Goal: Use online tool/utility: Utilize a website feature to perform a specific function

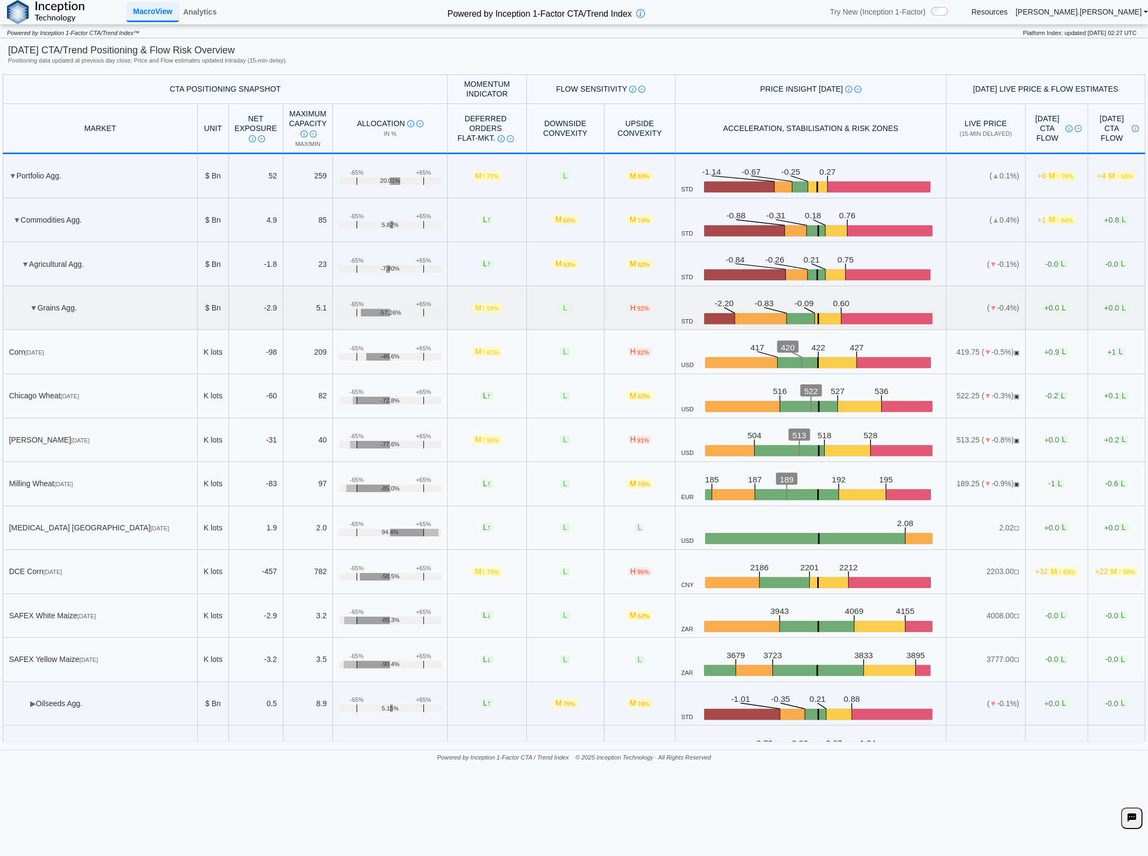
click at [135, 294] on td "▼ Grains Agg." at bounding box center [100, 308] width 195 height 44
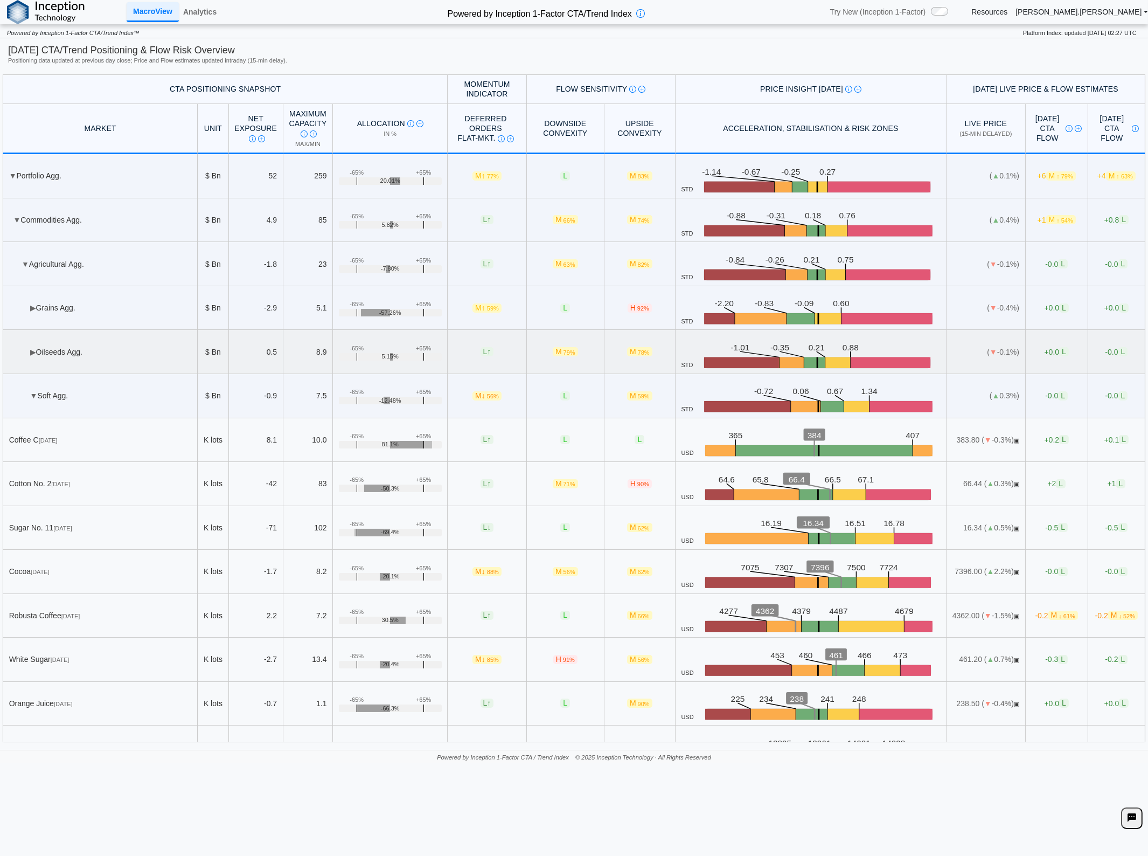
click at [74, 353] on td "▶ Oilseeds Agg." at bounding box center [100, 352] width 195 height 44
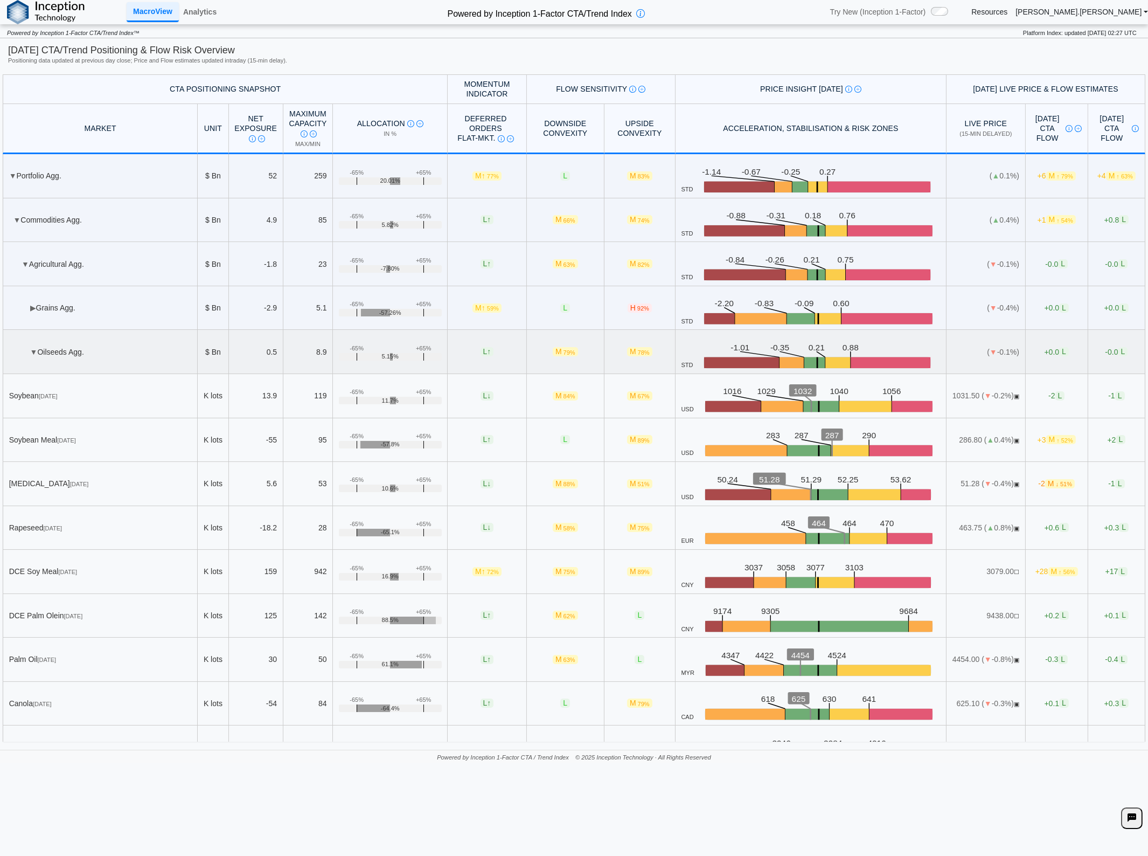
click at [74, 353] on td "▼ Oilseeds Agg." at bounding box center [100, 352] width 195 height 44
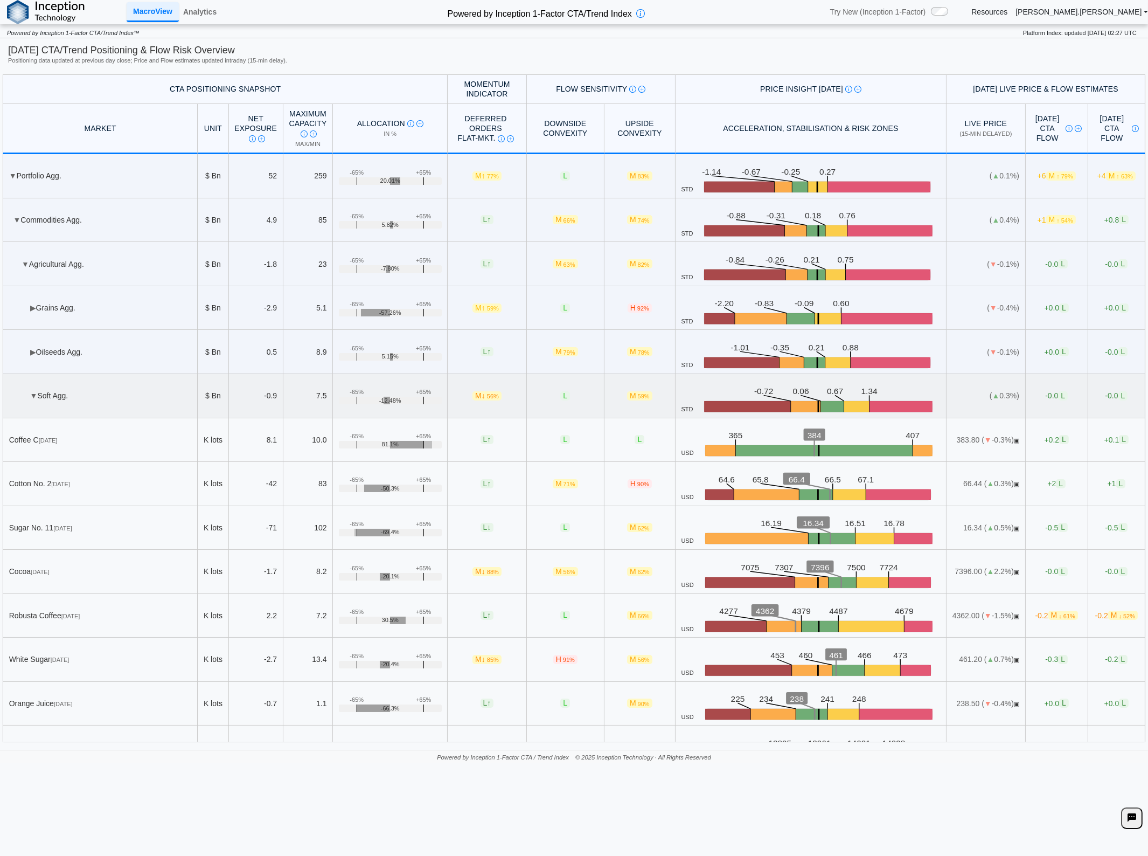
click at [70, 390] on td "▼ Soft Agg." at bounding box center [100, 396] width 195 height 44
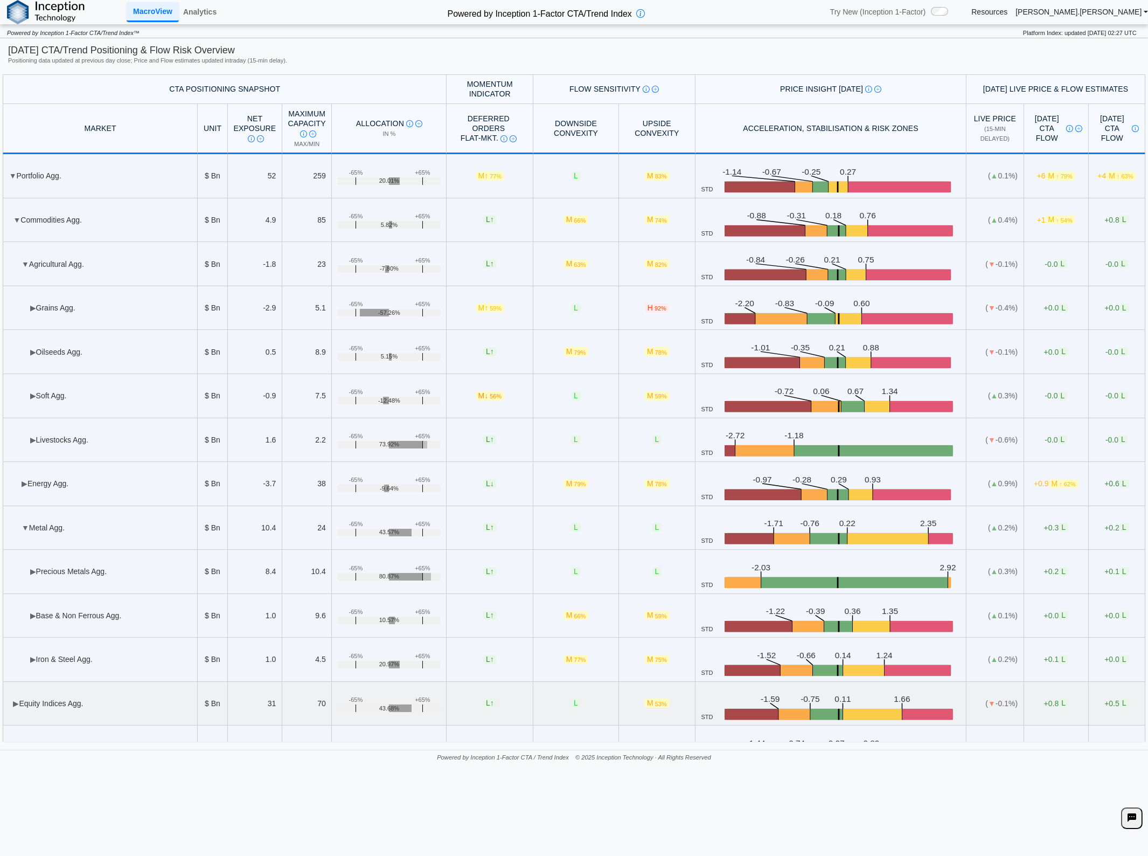
drag, startPoint x: 89, startPoint y: 706, endPoint x: 94, endPoint y: 699, distance: 8.1
click at [89, 706] on td "▶ Equity Indices Agg." at bounding box center [100, 704] width 195 height 44
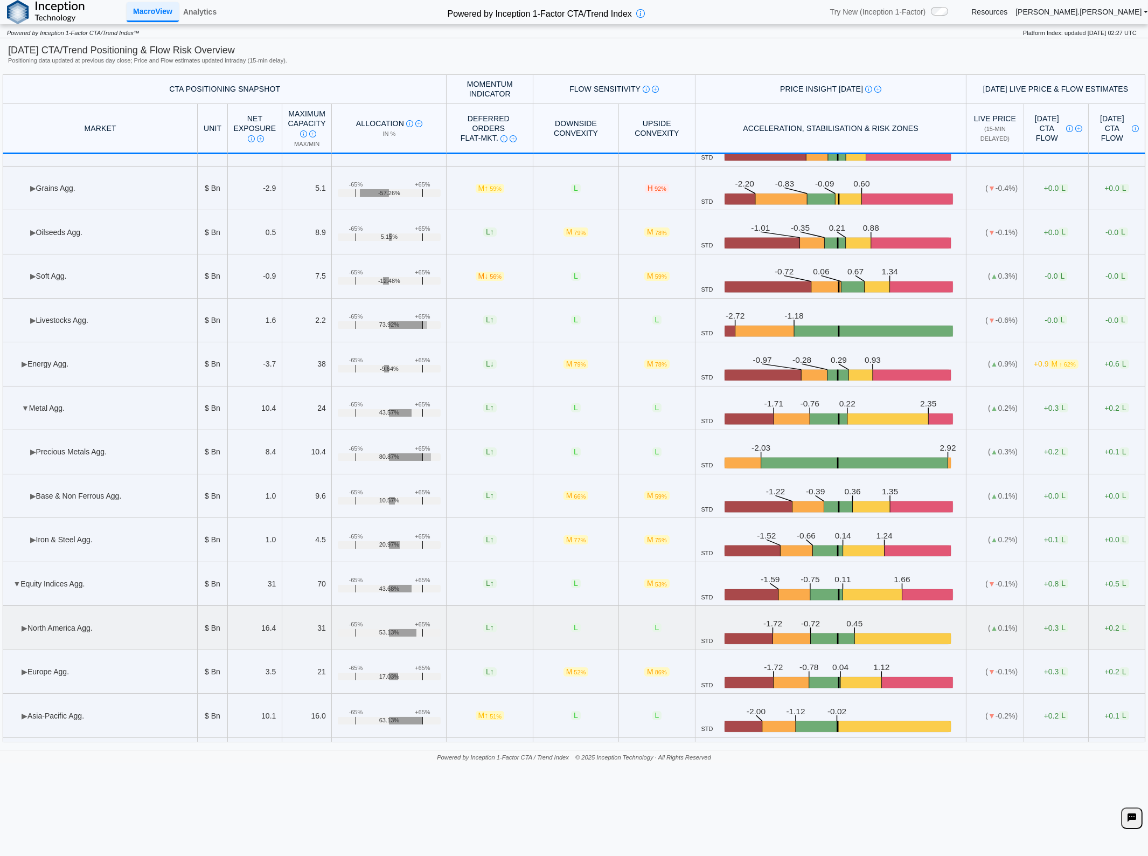
click at [130, 629] on td "▶ [GEOGRAPHIC_DATA] Agg." at bounding box center [100, 628] width 195 height 44
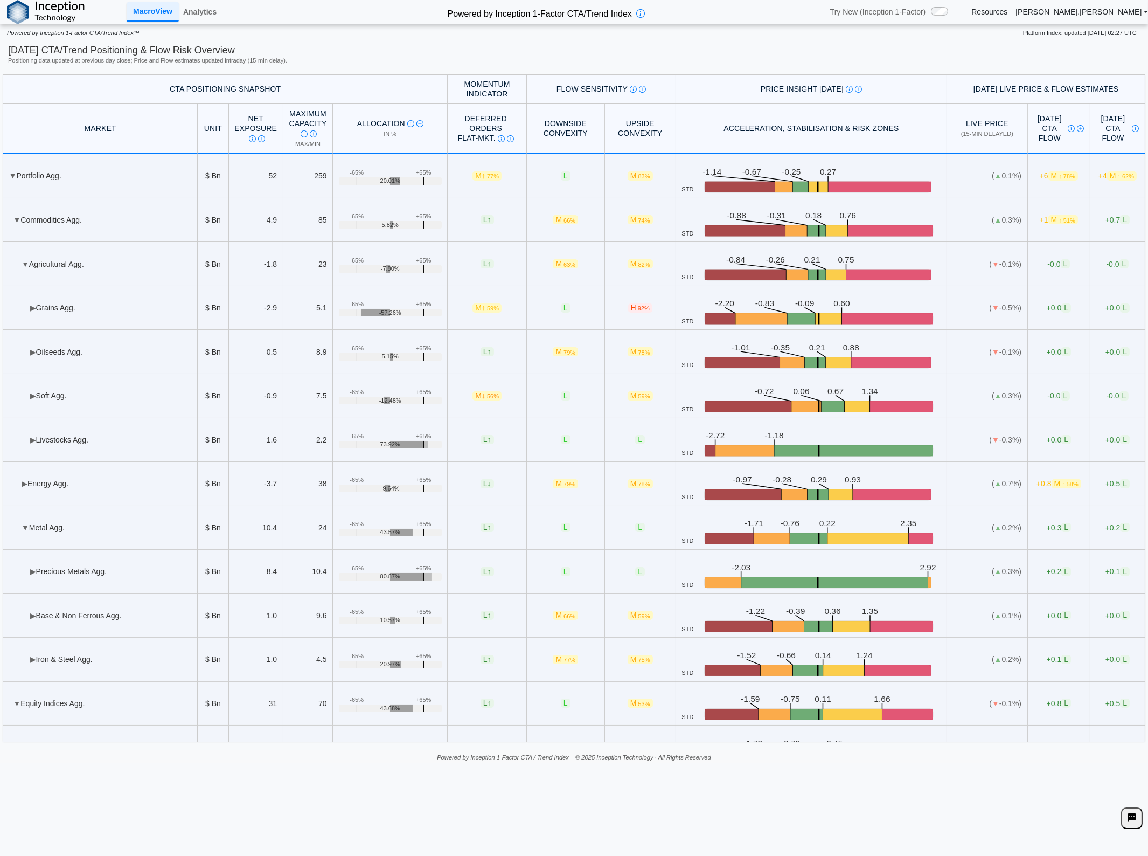
scroll to position [239, 0]
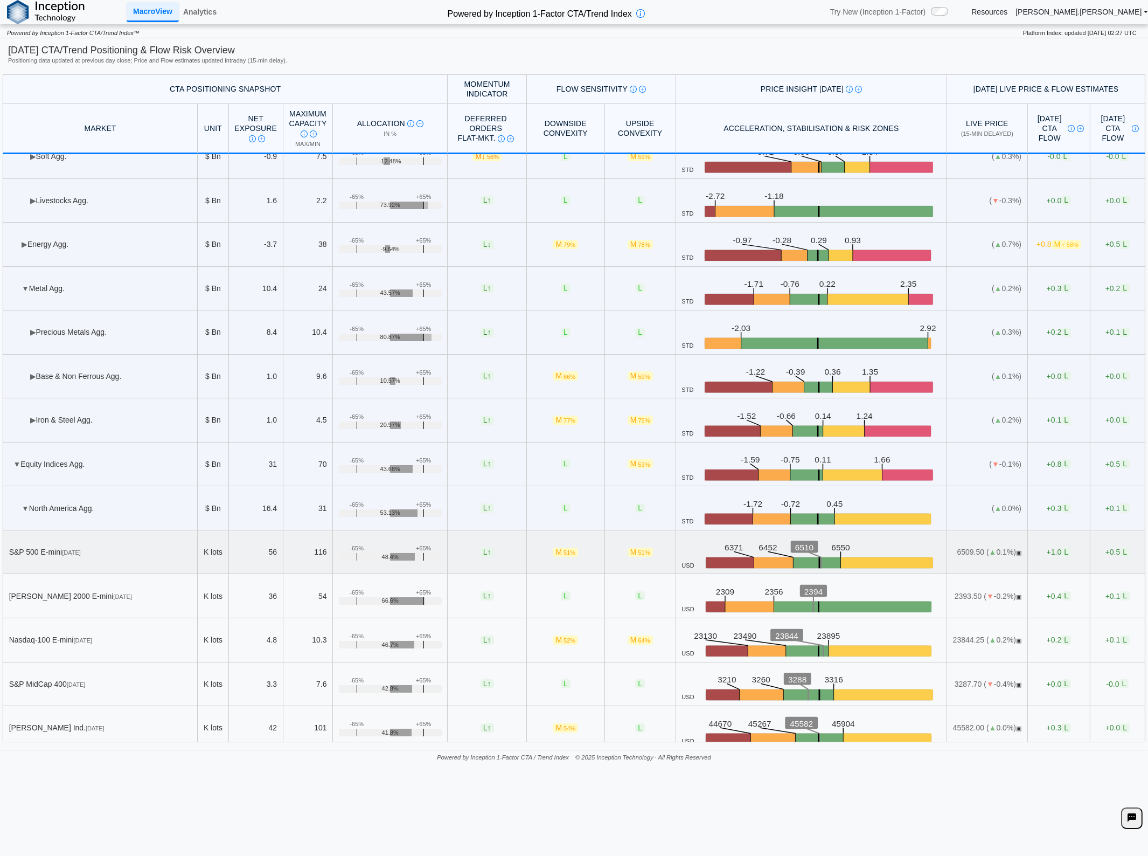
click at [76, 550] on div "S&P 500 E-mini [DATE]" at bounding box center [100, 552] width 183 height 10
click at [200, 9] on link "Analytics" at bounding box center [200, 12] width 42 height 18
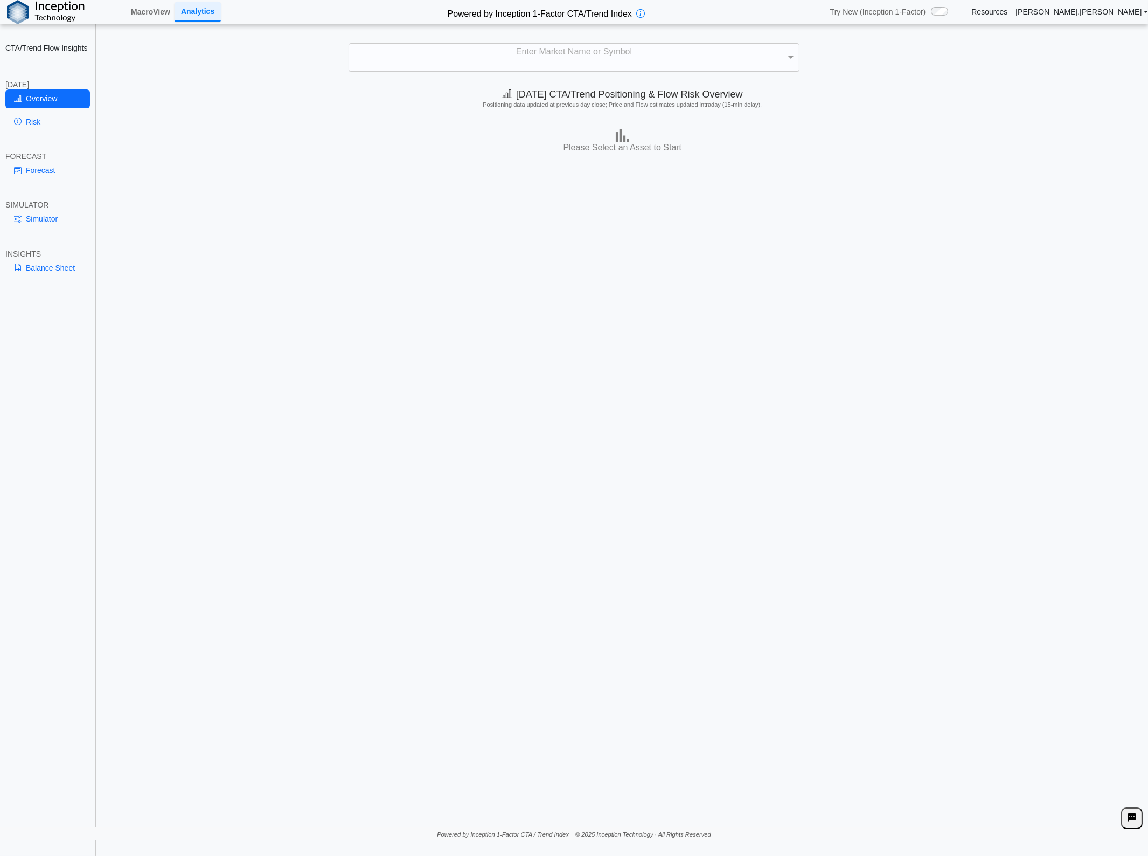
click at [627, 54] on div "Enter Market Name or Symbol" at bounding box center [573, 57] width 449 height 27
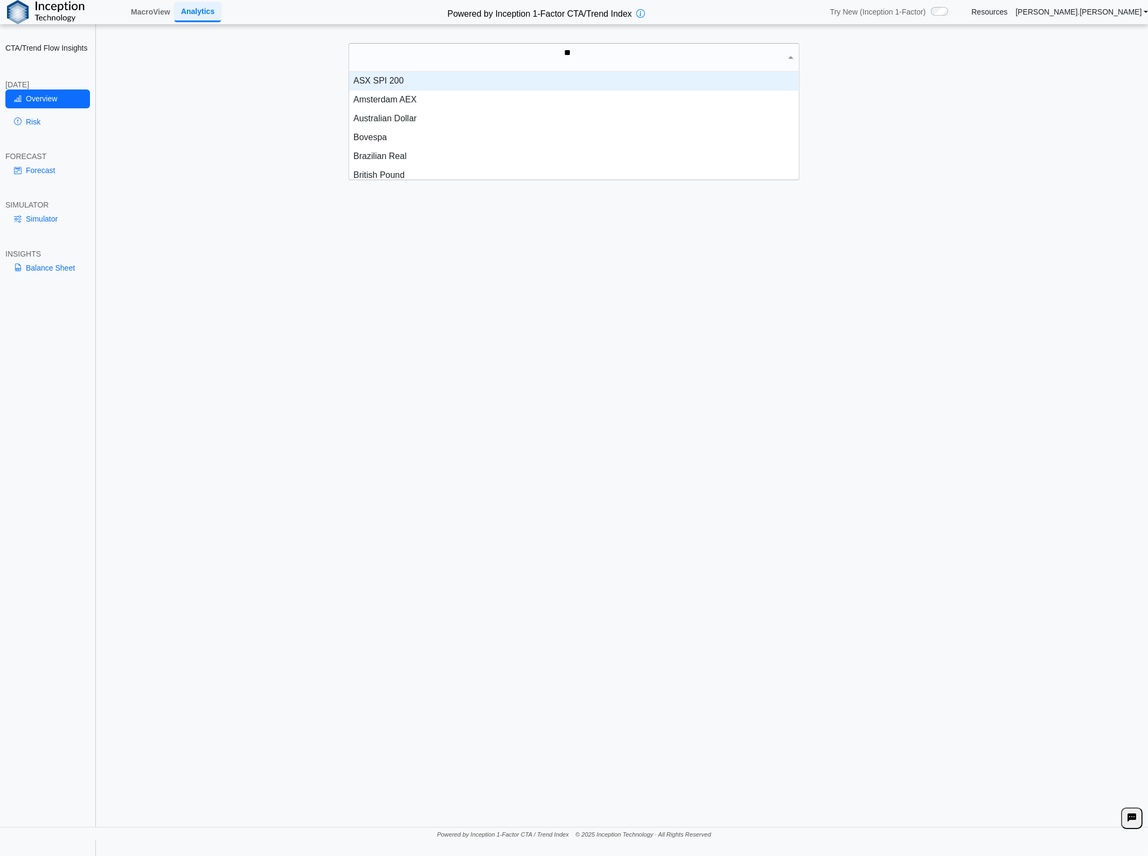
scroll to position [9, 9]
type input "***"
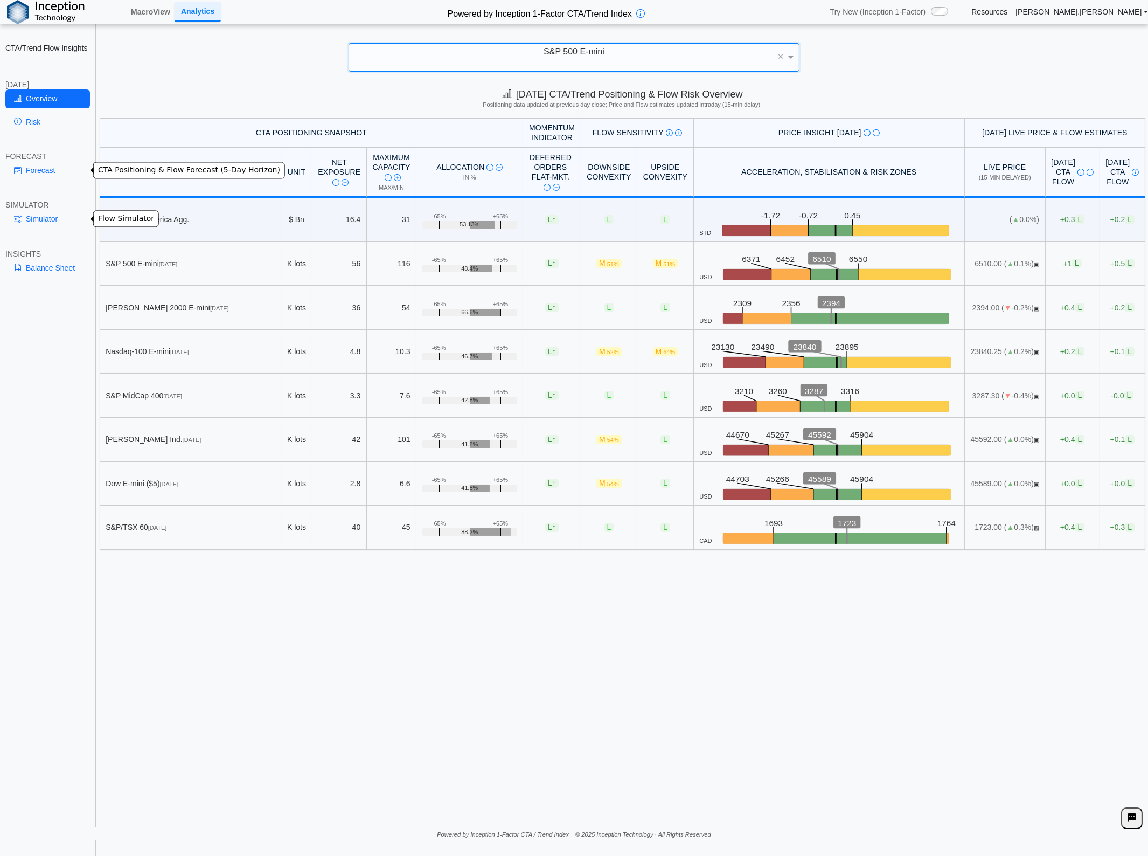
click at [41, 163] on link "Forecast" at bounding box center [47, 170] width 85 height 18
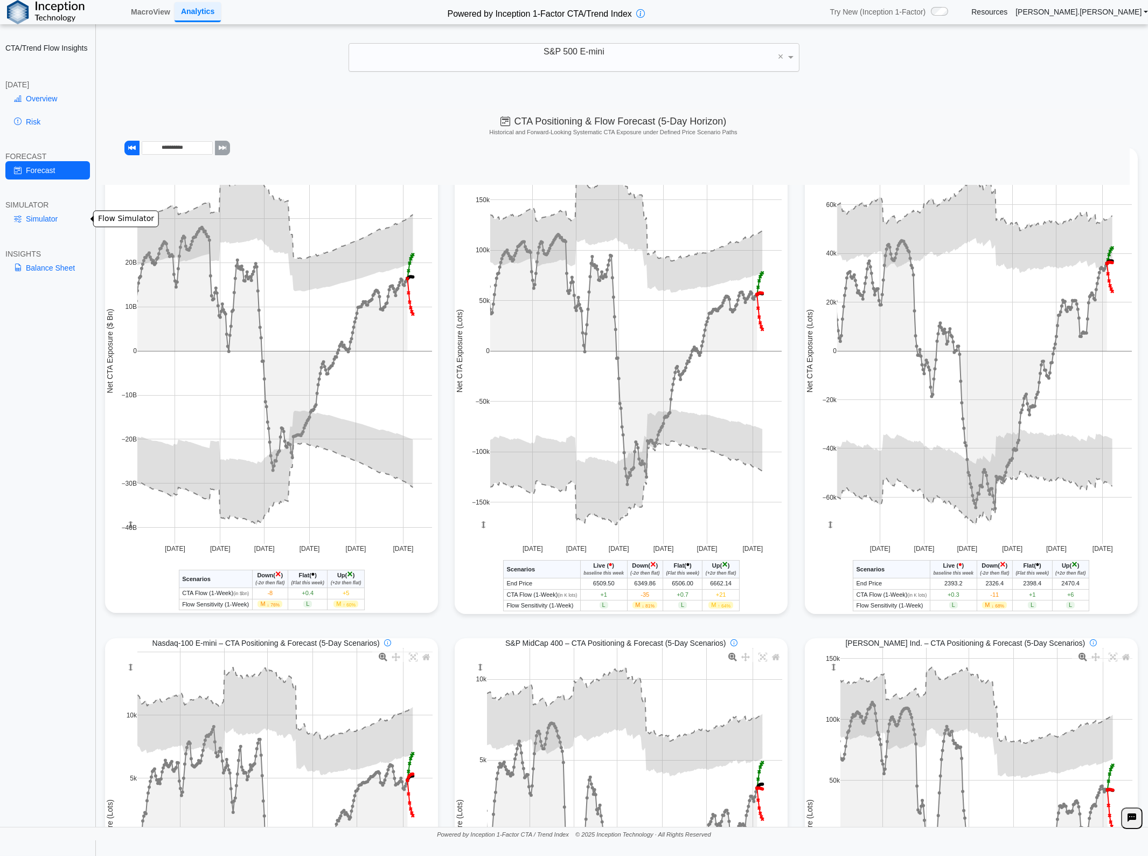
click at [311, 51] on div "S&P 500 E-mini ×" at bounding box center [574, 57] width 1127 height 29
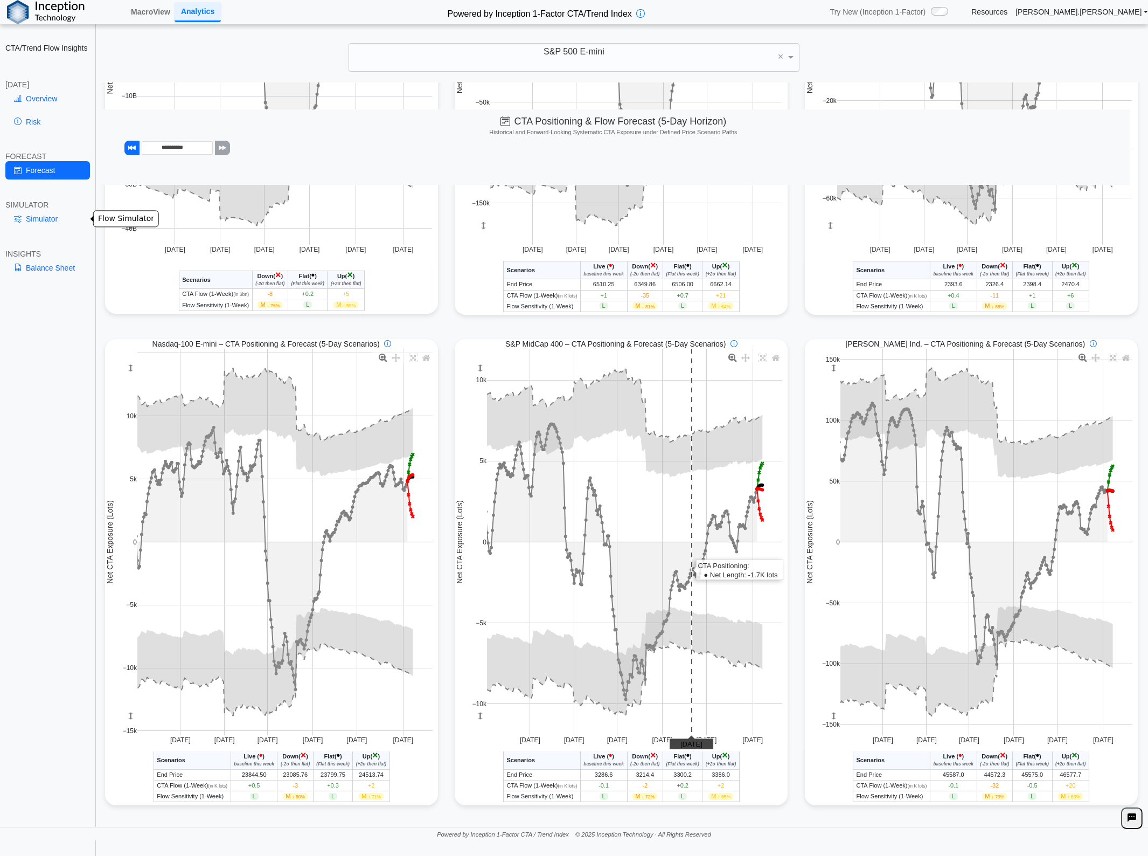
scroll to position [0, 0]
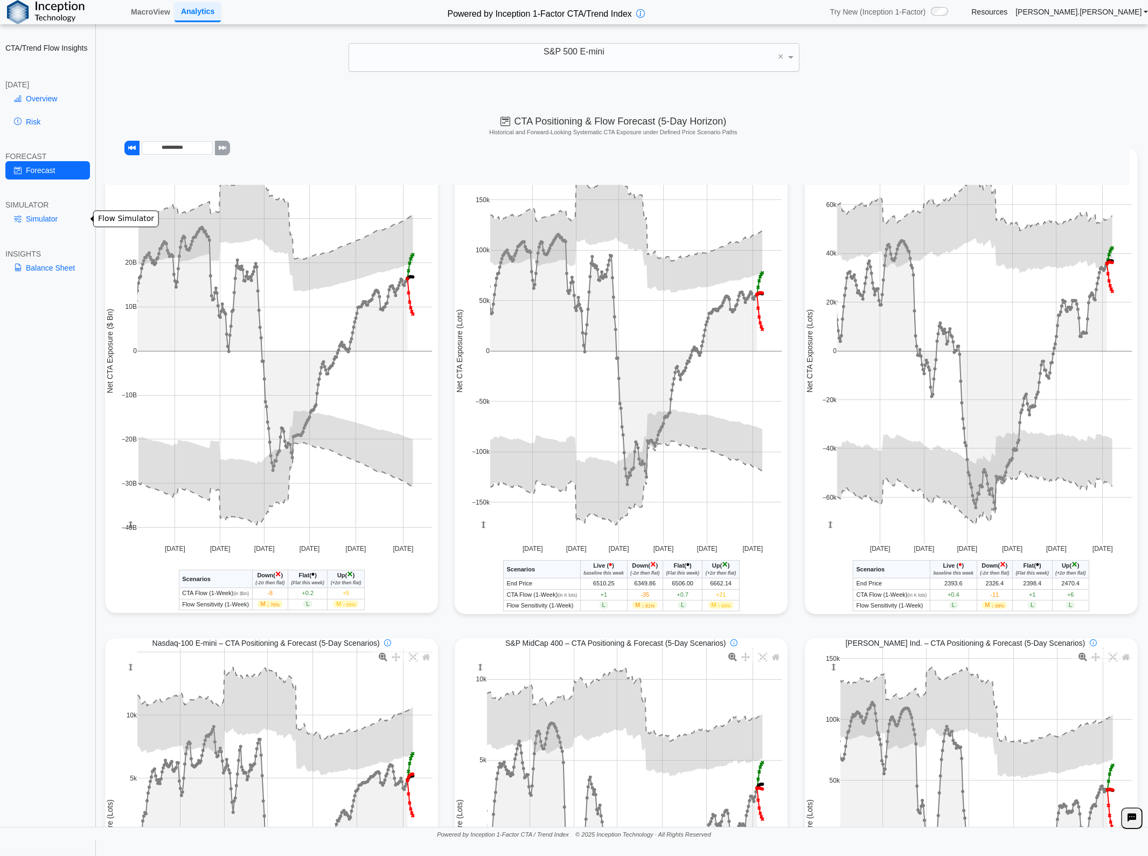
click at [303, 131] on h5 "Historical and Forward-Looking Systematic CTA Exposure under Defined Price Scen…" at bounding box center [613, 132] width 1022 height 7
click at [303, 126] on div "**********" at bounding box center [613, 146] width 1033 height 75
drag, startPoint x: 82, startPoint y: 365, endPoint x: 41, endPoint y: 254, distance: 118.3
click at [78, 357] on div "CTA/Trend Flow Insights TODAY Overview Risk FORECAST Forecast SIMULATOR Simulat…" at bounding box center [48, 428] width 96 height 856
click at [43, 220] on link "Simulator" at bounding box center [47, 219] width 85 height 18
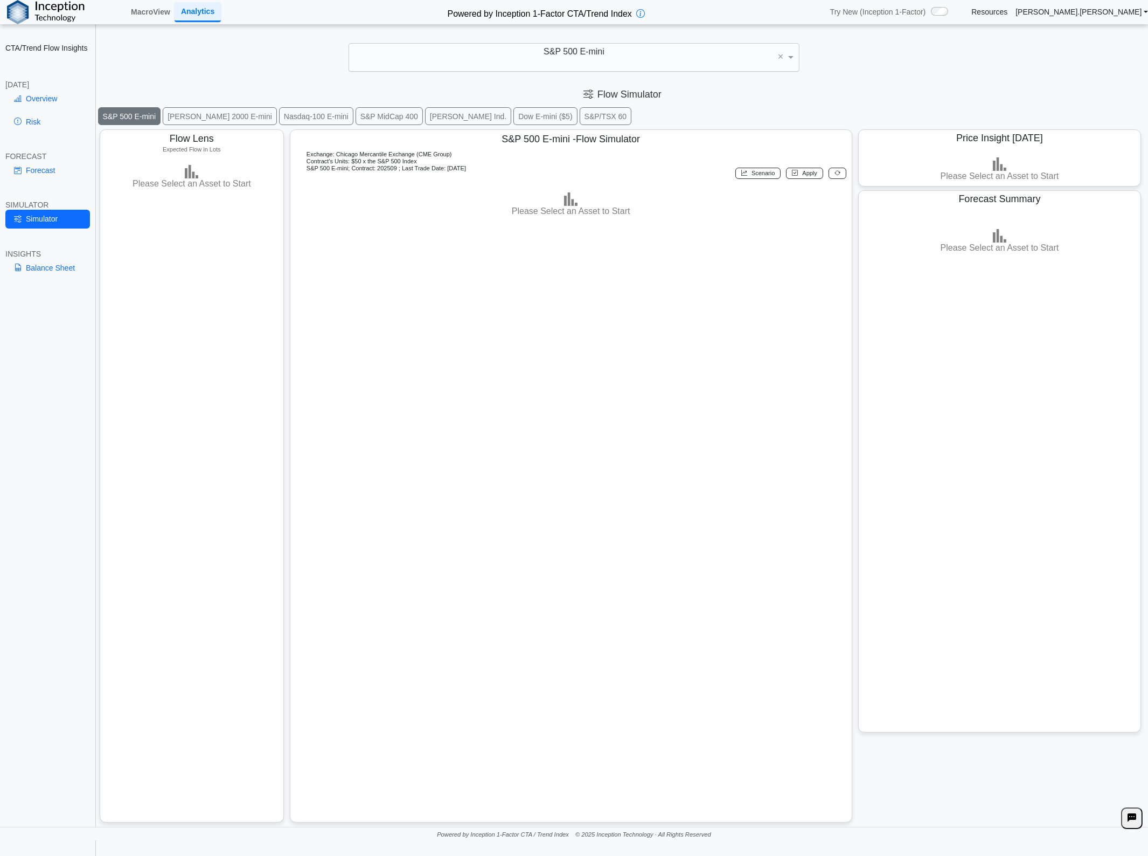
click at [43, 400] on div "CTA/Trend Flow Insights TODAY Overview Risk FORECAST Forecast SIMULATOR Simulat…" at bounding box center [48, 428] width 96 height 856
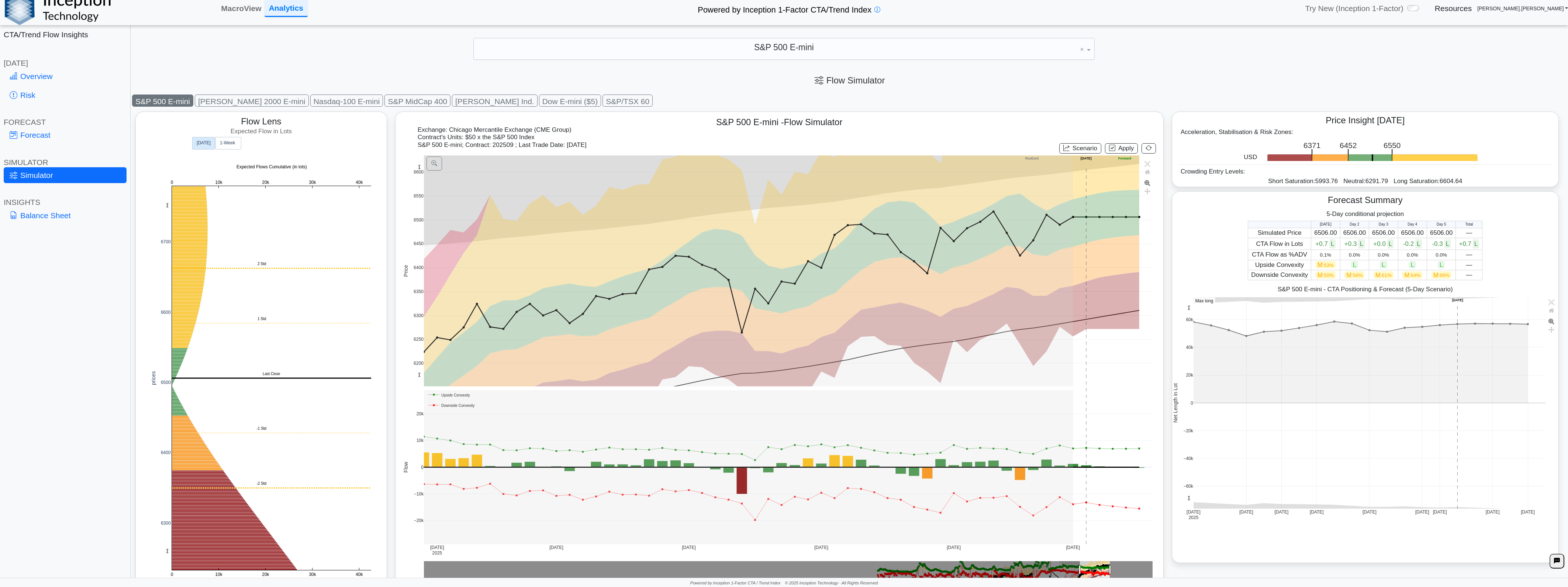
scroll to position [13, 0]
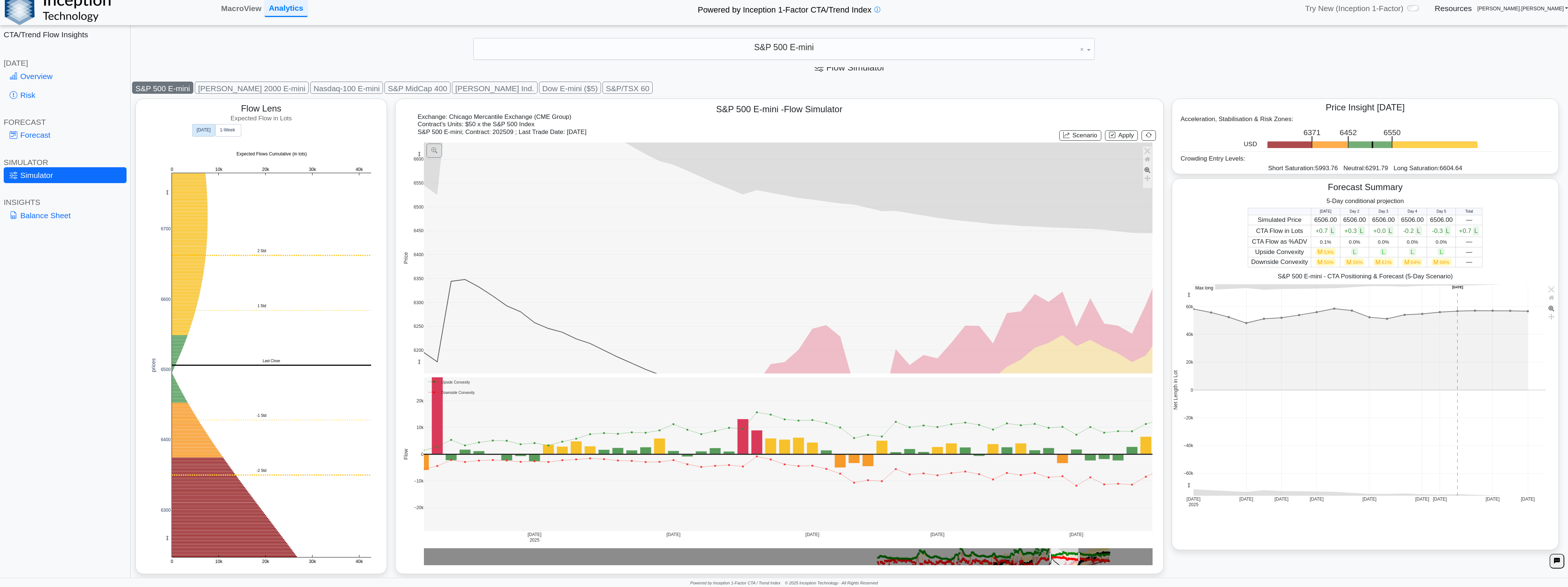
drag, startPoint x: 1078, startPoint y: 558, endPoint x: 1107, endPoint y: 558, distance: 29.0
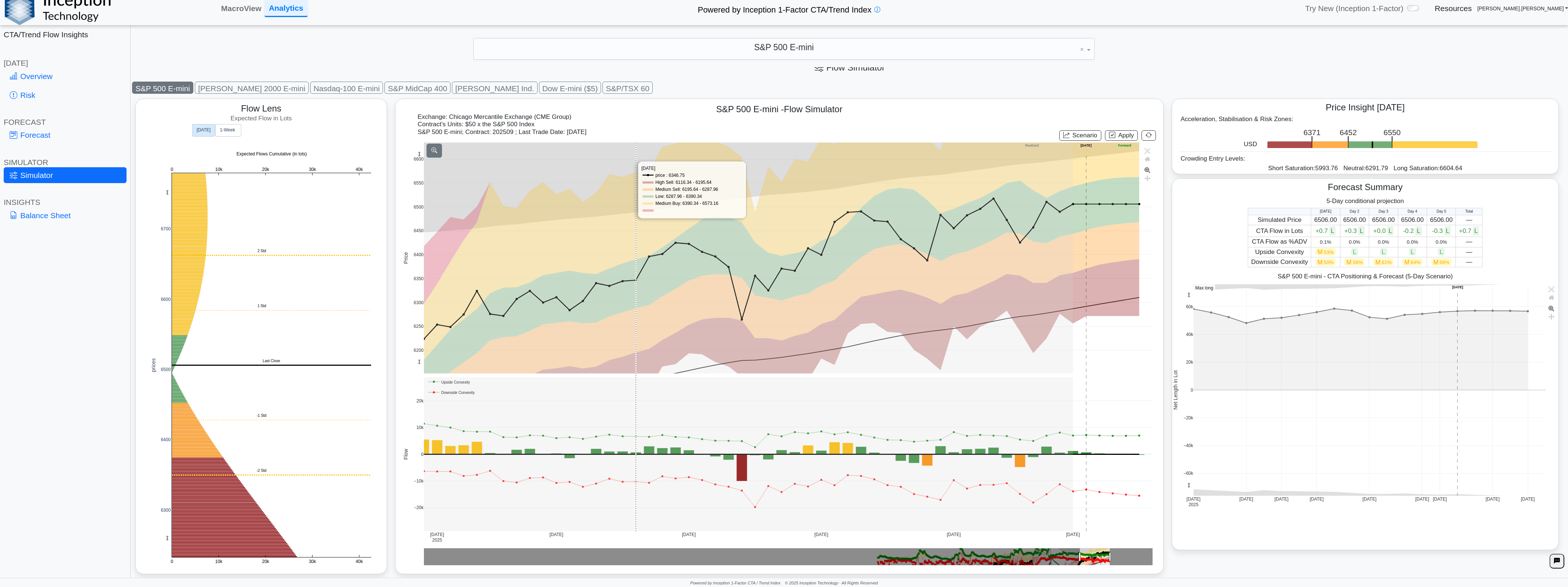
click at [433, 153] on icon at bounding box center [434, 150] width 6 height 6
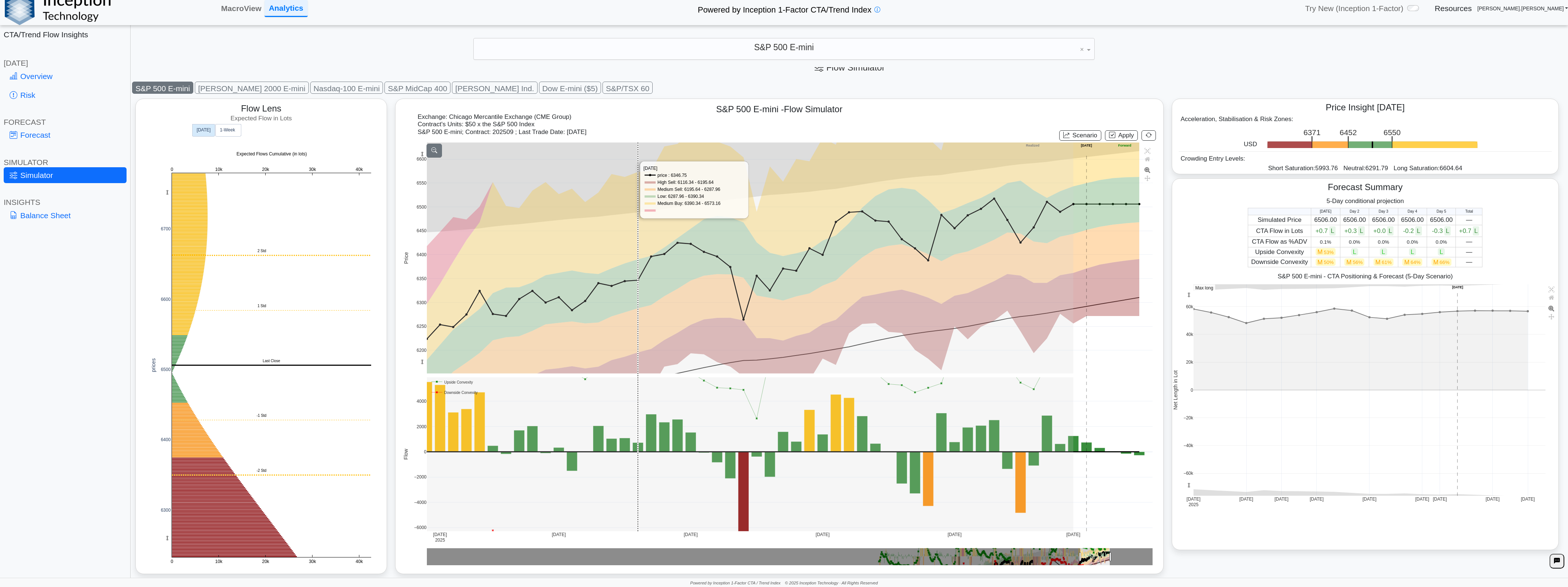
click at [433, 153] on icon at bounding box center [434, 150] width 6 height 6
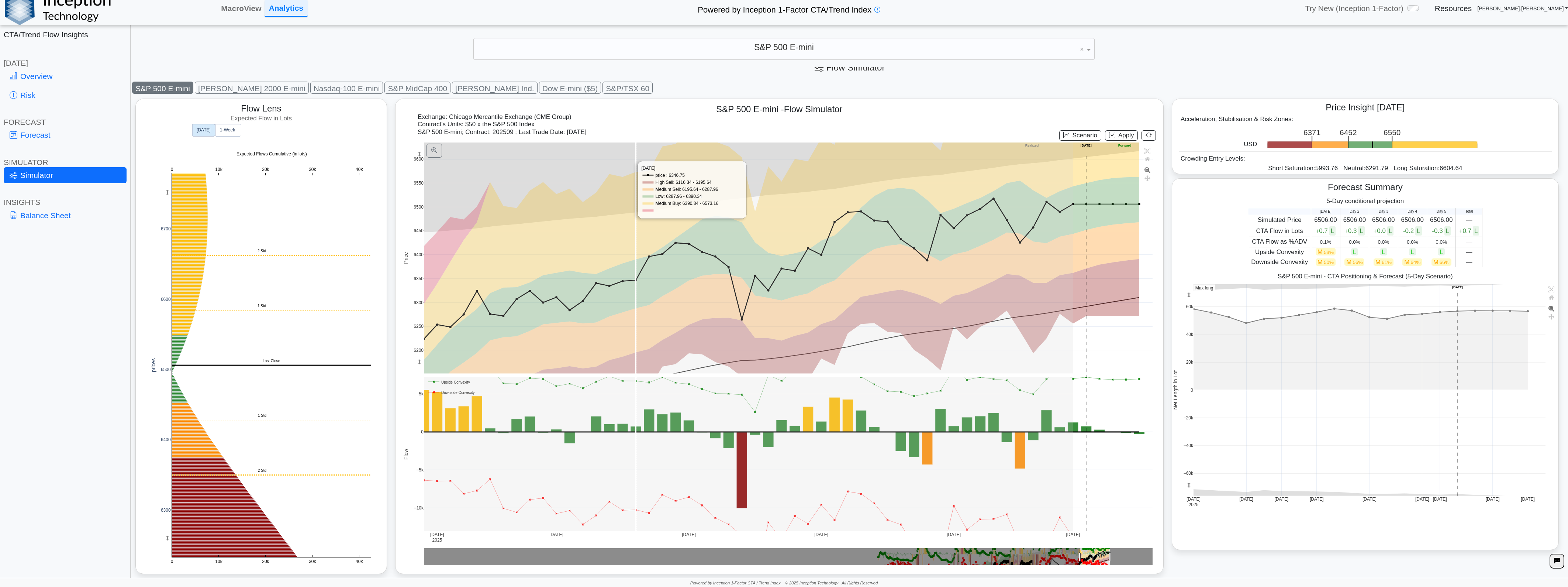
click at [786, 138] on div "S&P 500 E-mini - Flow Simulator Exchange: Chicago Mercantile Exchange (CME Grou…" at bounding box center [779, 336] width 768 height 475
click at [786, 137] on icon at bounding box center [1148, 135] width 6 height 7
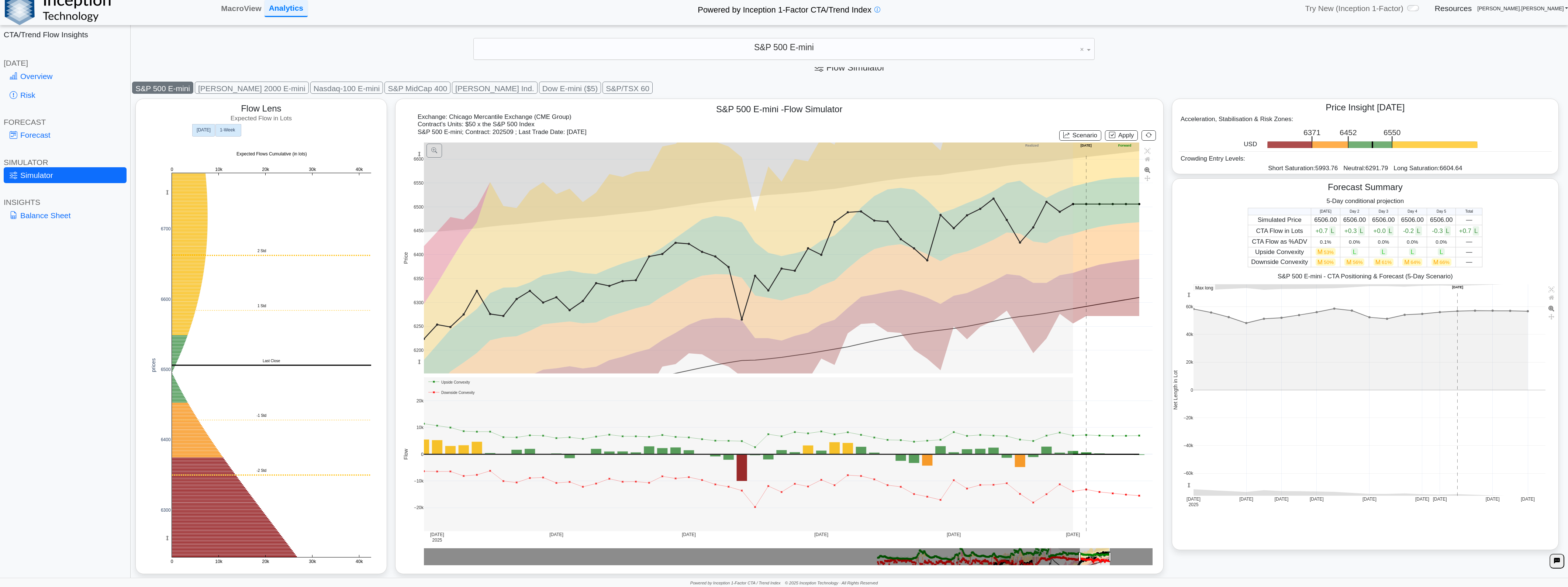
click at [231, 133] on rect at bounding box center [228, 130] width 25 height 12
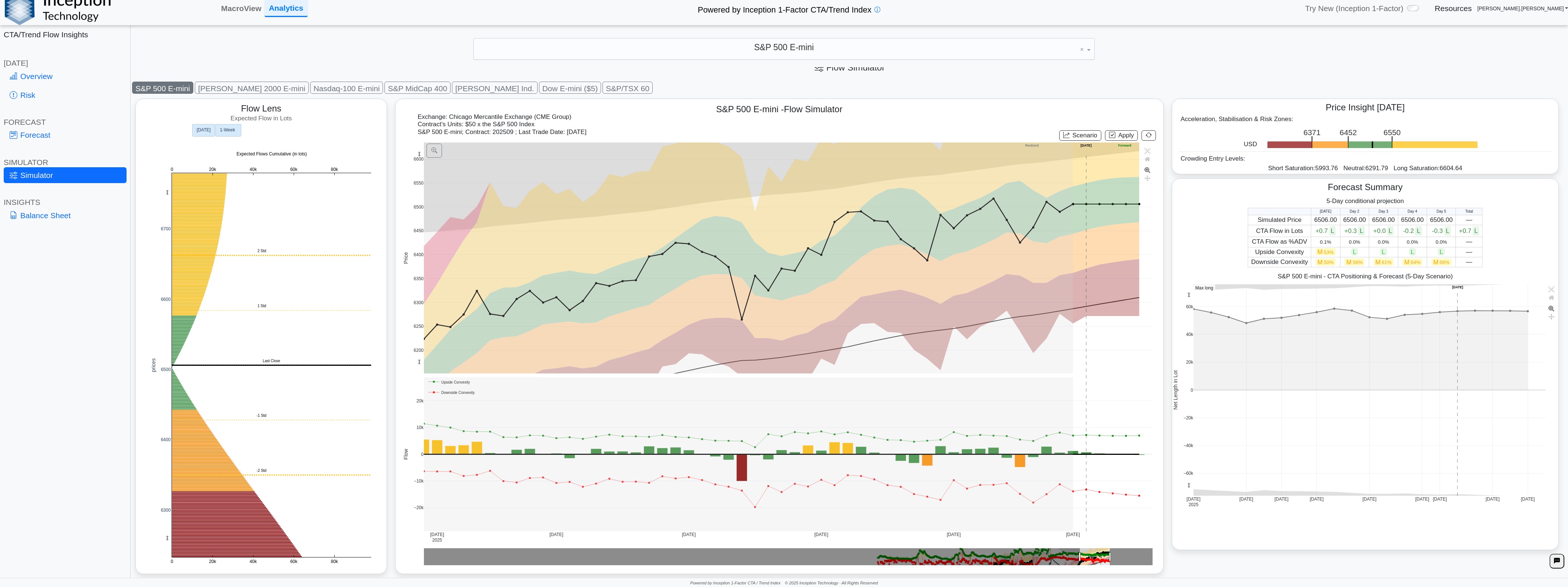
click at [210, 134] on rect at bounding box center [203, 130] width 23 height 12
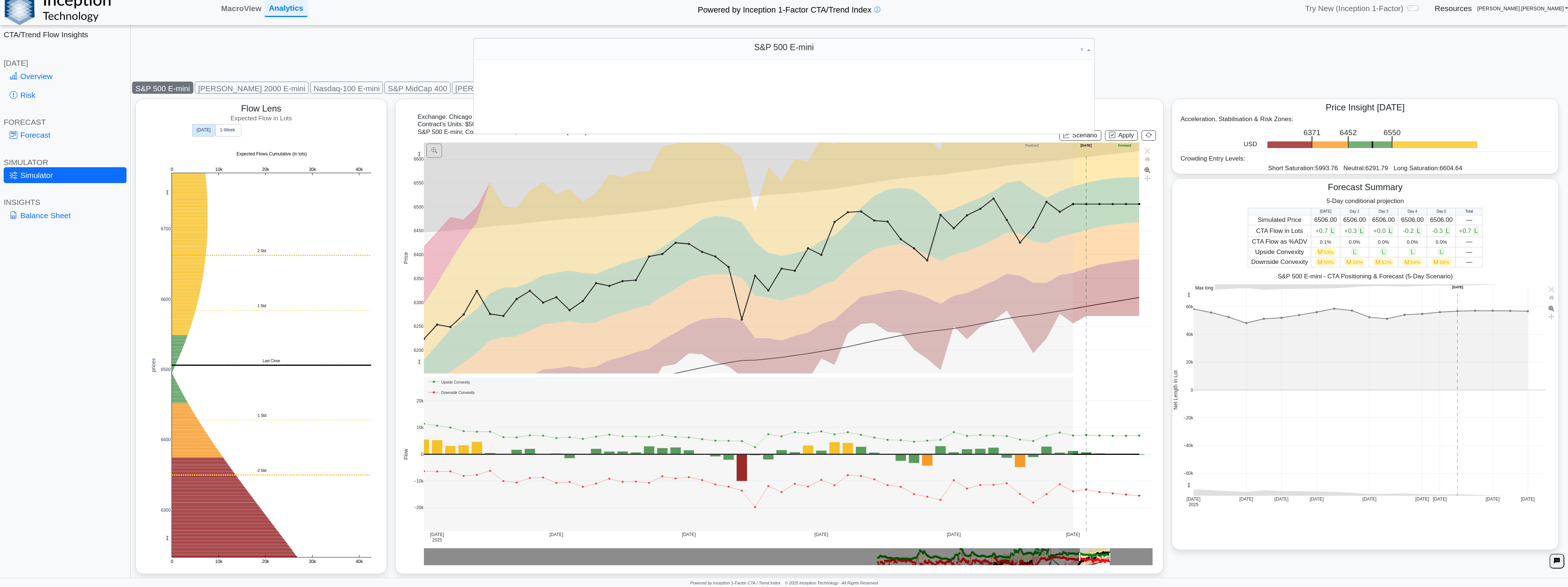
scroll to position [1, 0]
click at [786, 45] on span "S&P 500 E-mini" at bounding box center [783, 47] width 60 height 10
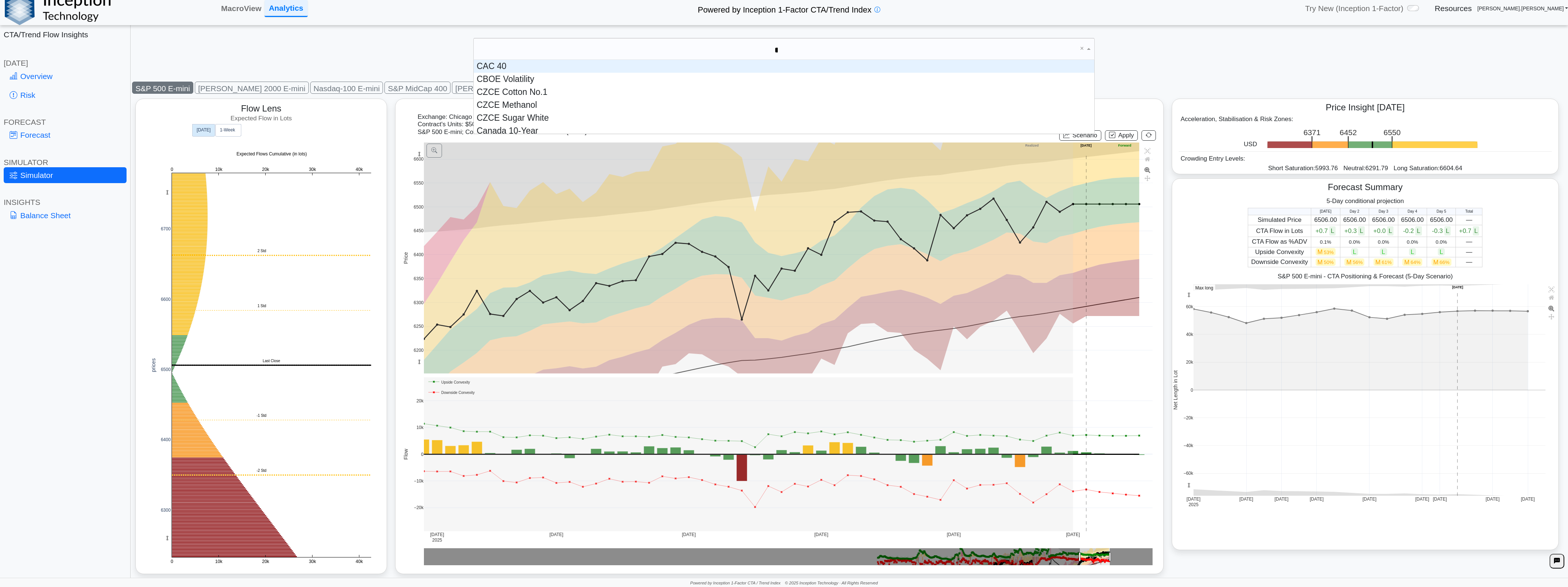
scroll to position [0, 3]
type input "****"
